Goal: Transaction & Acquisition: Book appointment/travel/reservation

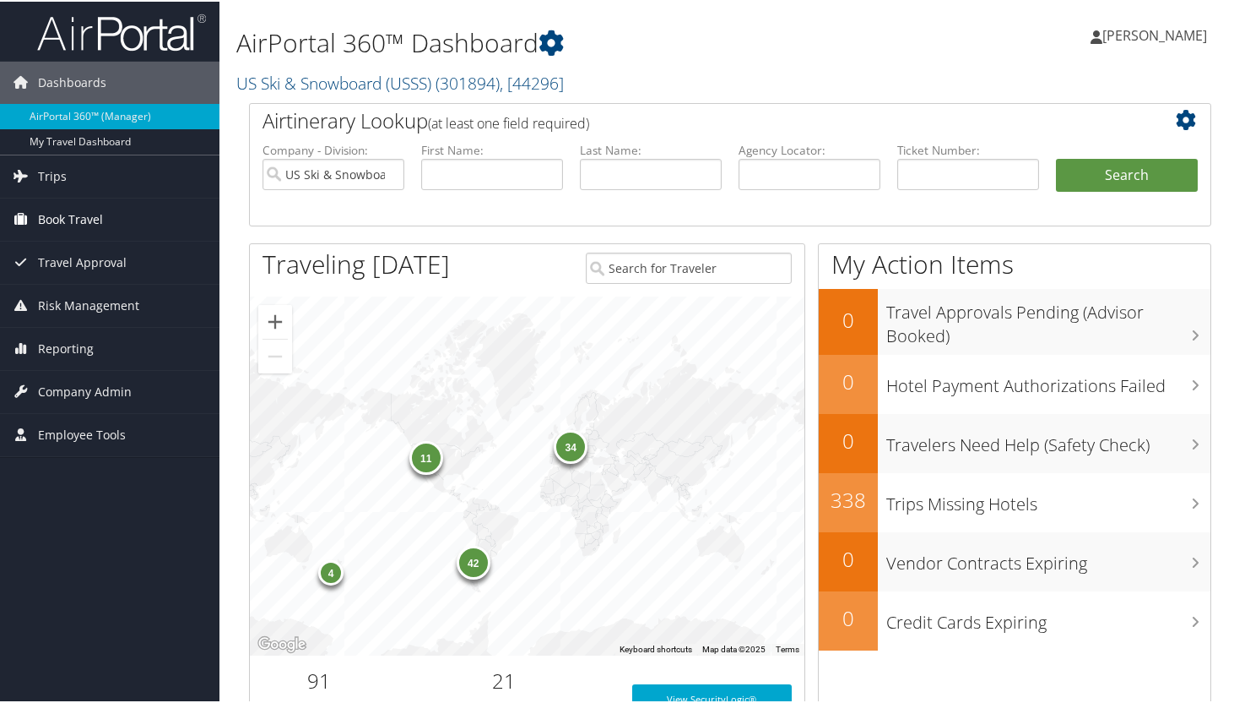
click at [94, 217] on span "Book Travel" at bounding box center [70, 218] width 65 height 42
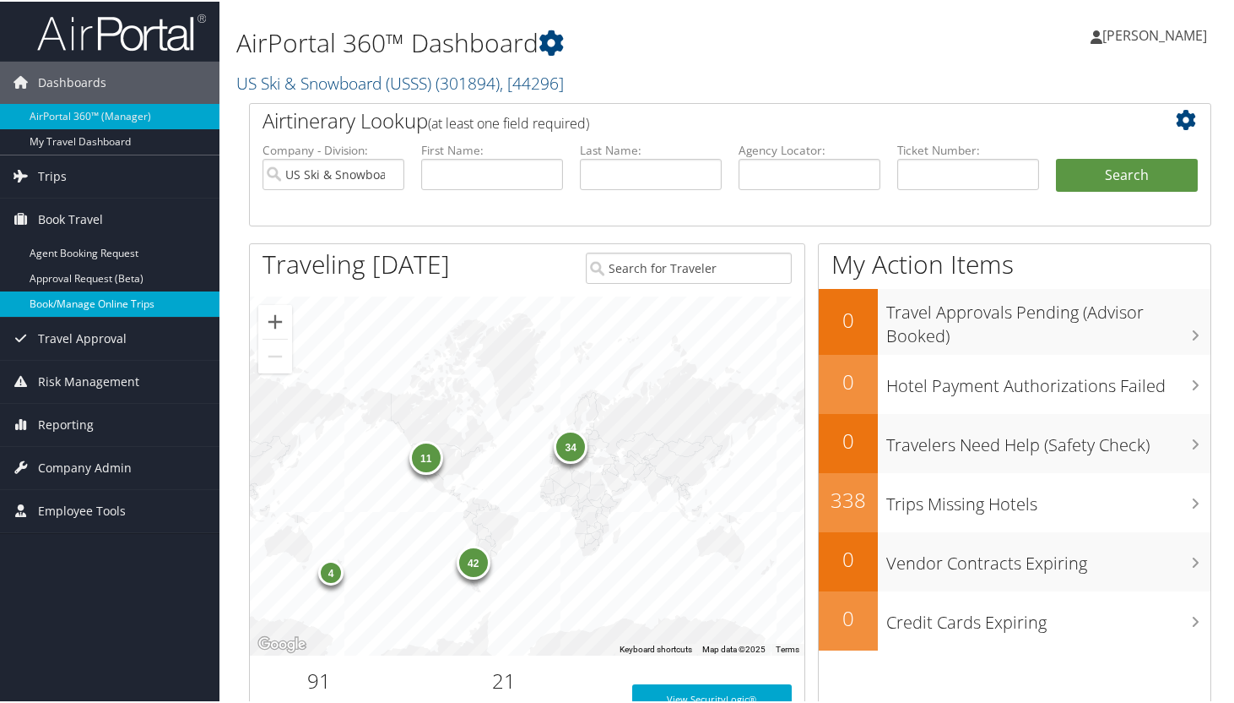
click at [106, 307] on link "Book/Manage Online Trips" at bounding box center [110, 302] width 220 height 25
